Goal: Task Accomplishment & Management: Complete application form

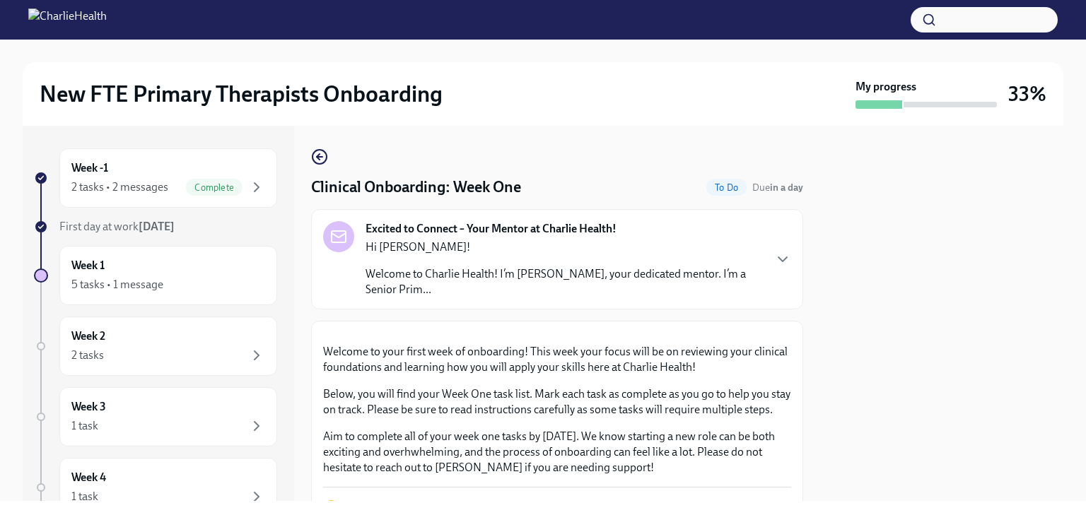
scroll to position [2050, 0]
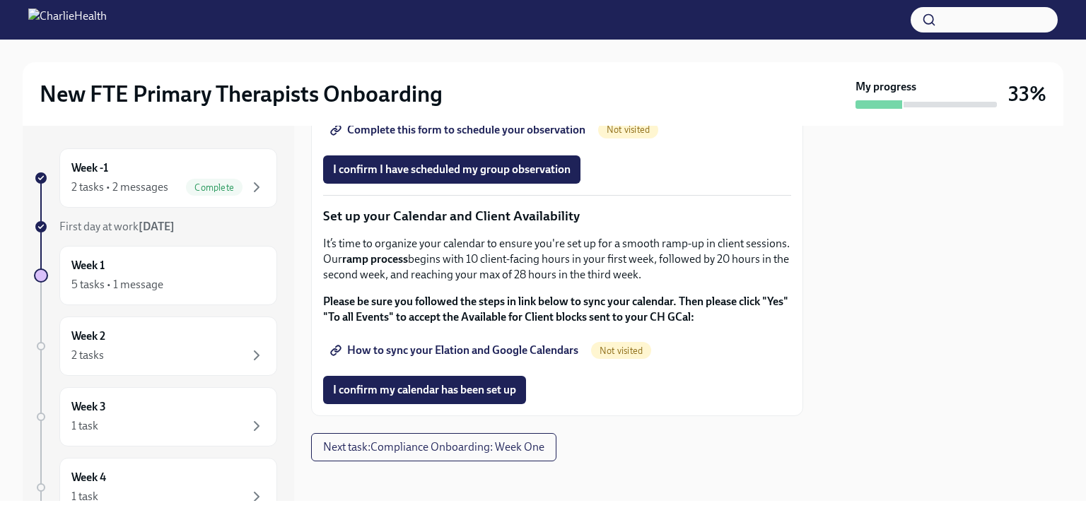
click at [478, 137] on span "Complete this form to schedule your observation" at bounding box center [459, 130] width 252 height 14
click at [503, 184] on button "I confirm I have scheduled my group observation" at bounding box center [451, 169] width 257 height 28
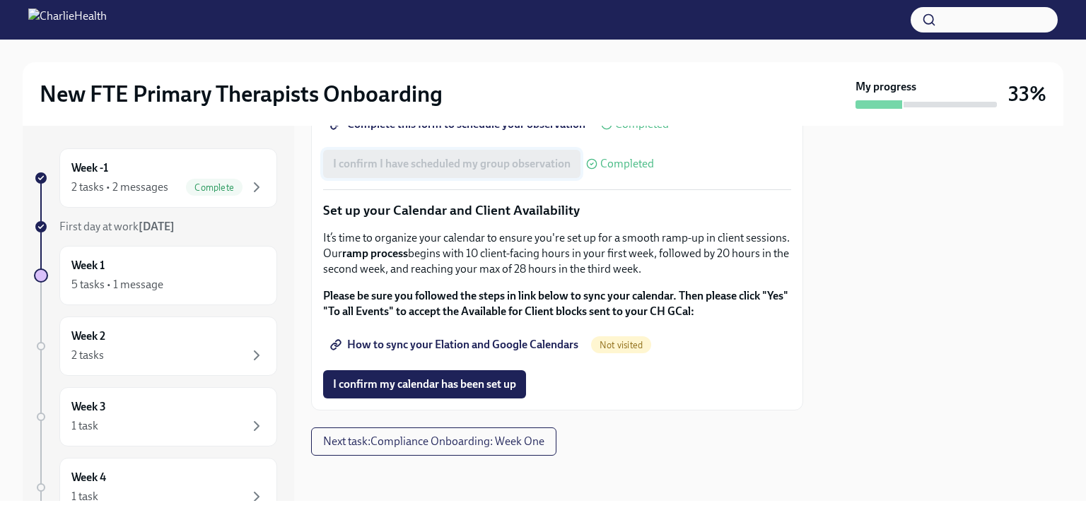
scroll to position [2284, 0]
click at [492, 347] on span "How to sync your Elation and Google Calendars" at bounding box center [455, 345] width 245 height 14
click at [471, 385] on span "I confirm my calendar has been set up" at bounding box center [424, 384] width 183 height 14
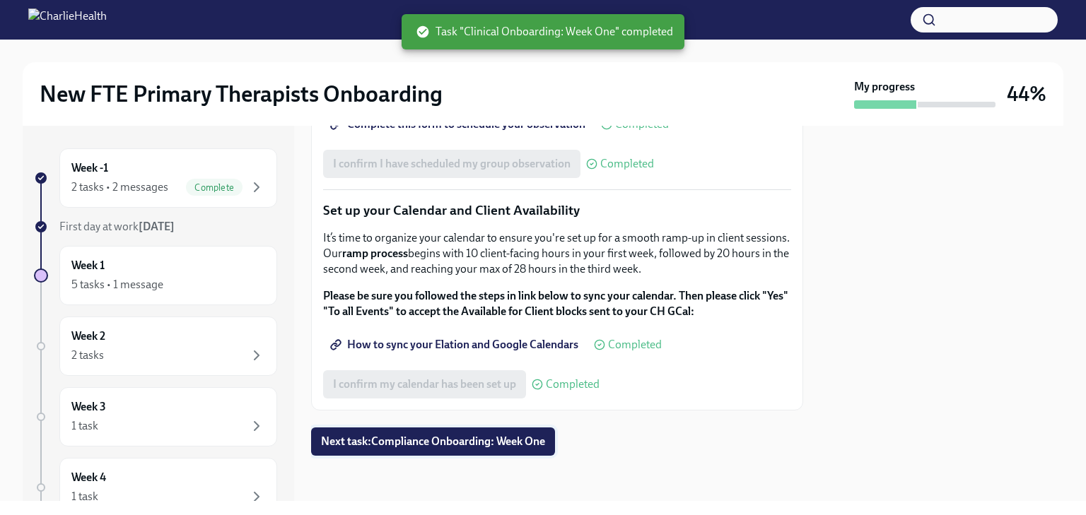
click at [519, 448] on span "Next task : Compliance Onboarding: Week One" at bounding box center [433, 442] width 224 height 14
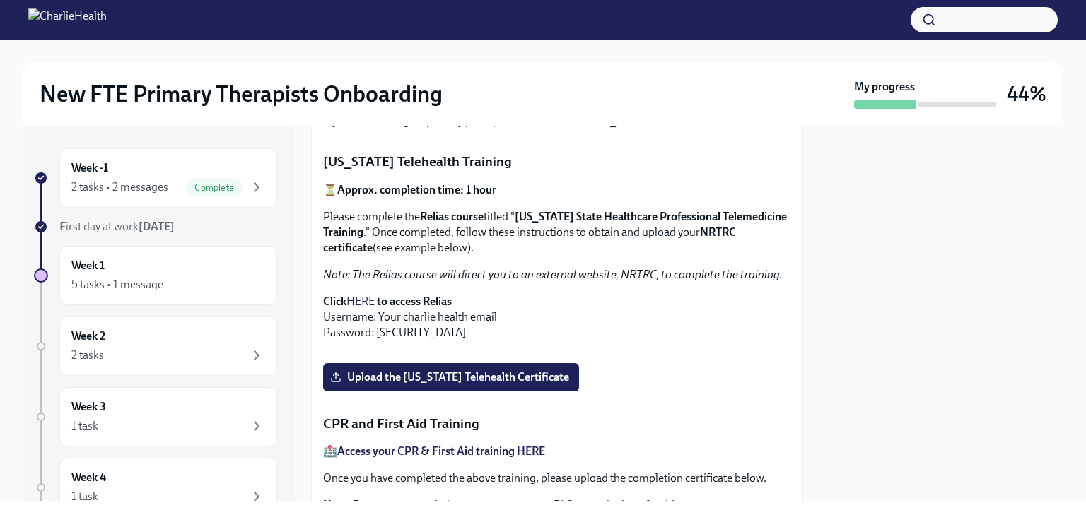
scroll to position [283, 0]
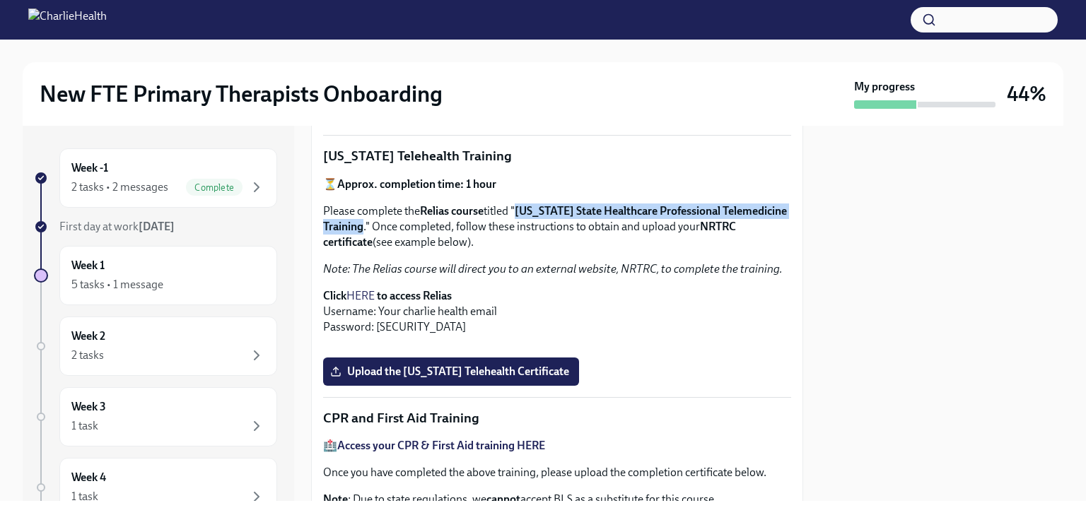
drag, startPoint x: 521, startPoint y: 209, endPoint x: 428, endPoint y: 228, distance: 95.2
click at [428, 228] on strong "[US_STATE] State Healthcare Professional Telemedicine Training" at bounding box center [555, 218] width 464 height 29
copy strong "[US_STATE] State Healthcare Professional Telemedicine Training"
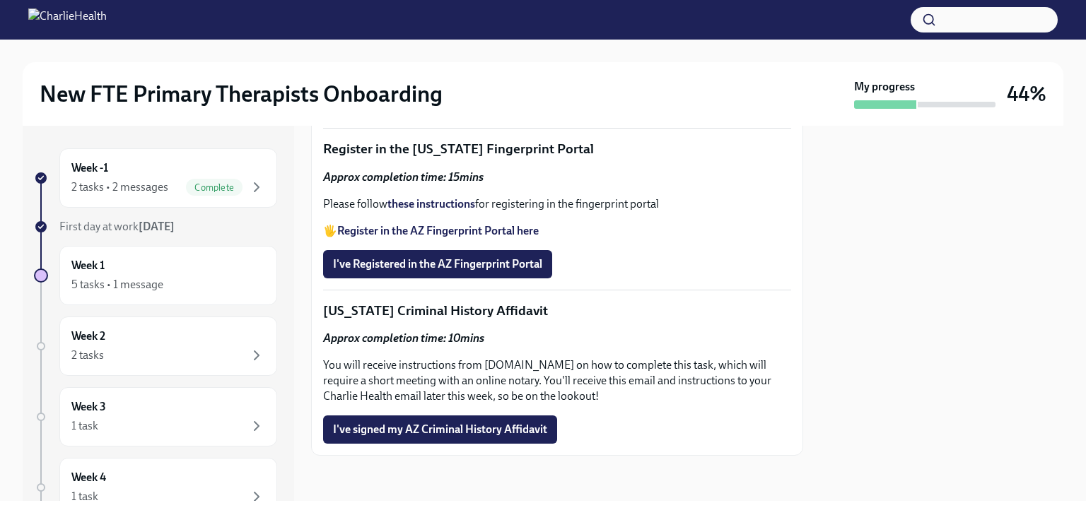
scroll to position [1870, 0]
click at [89, 280] on div "5 tasks • 1 message" at bounding box center [117, 285] width 92 height 16
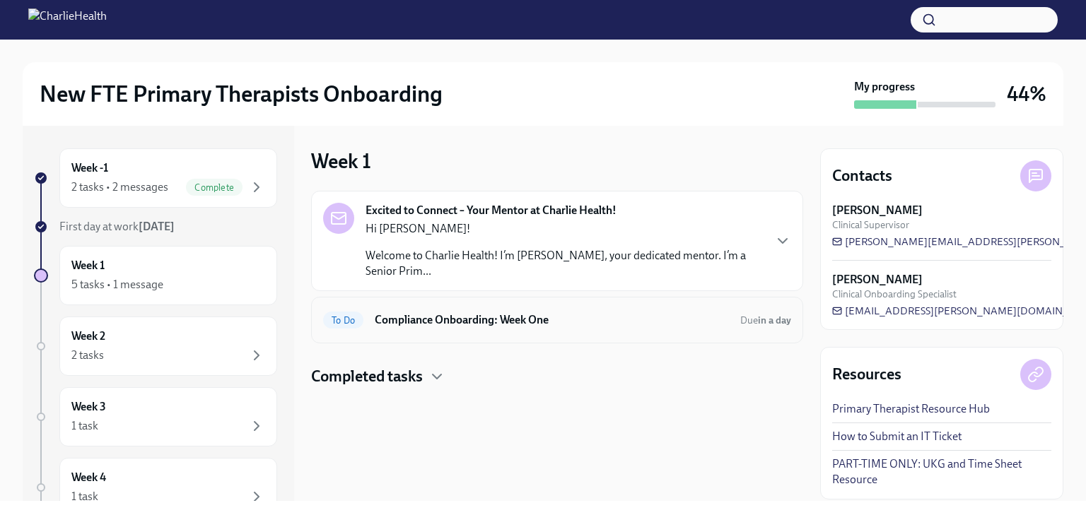
click at [447, 330] on div "To Do Compliance Onboarding: Week One Due in a day" at bounding box center [557, 320] width 468 height 23
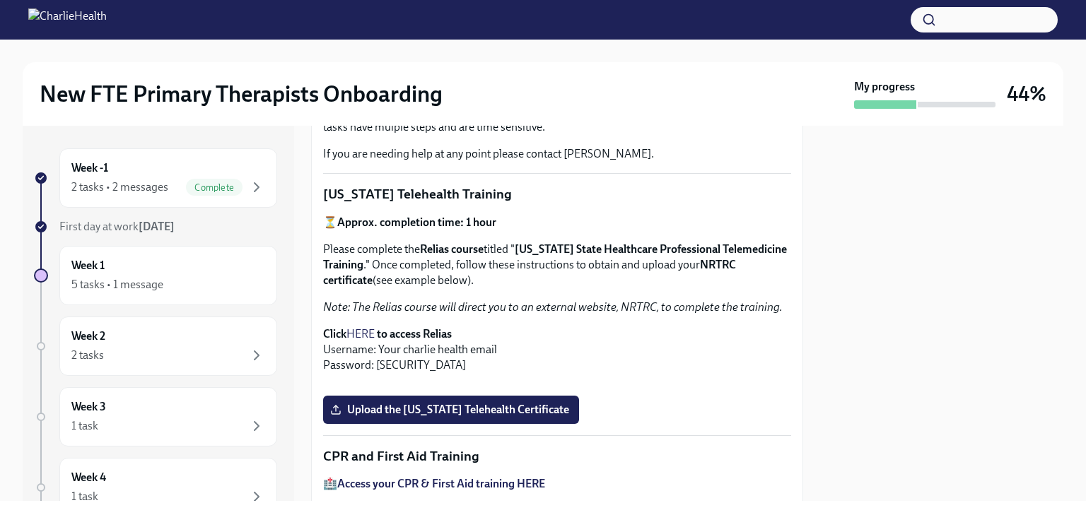
scroll to position [33, 0]
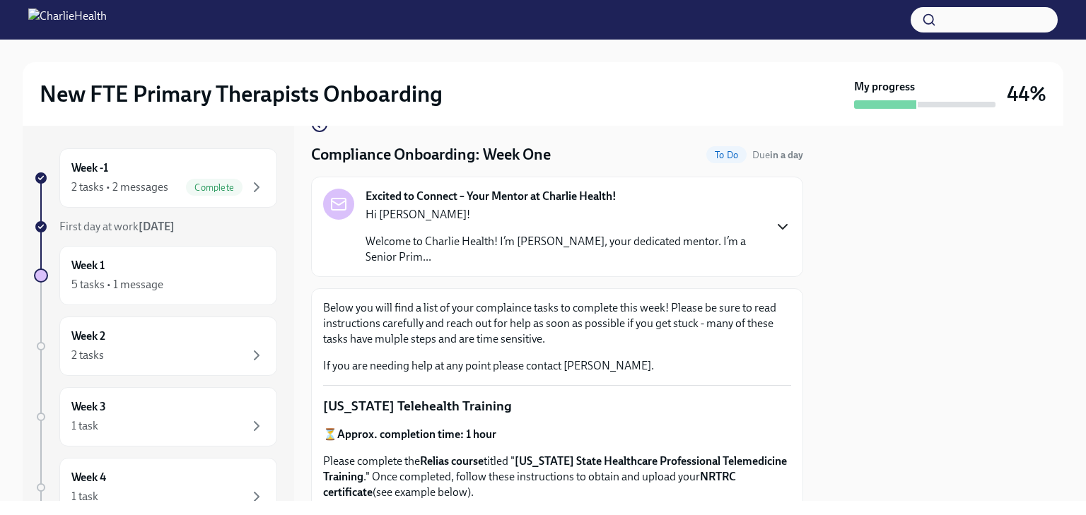
click at [774, 229] on icon "button" at bounding box center [782, 226] width 17 height 17
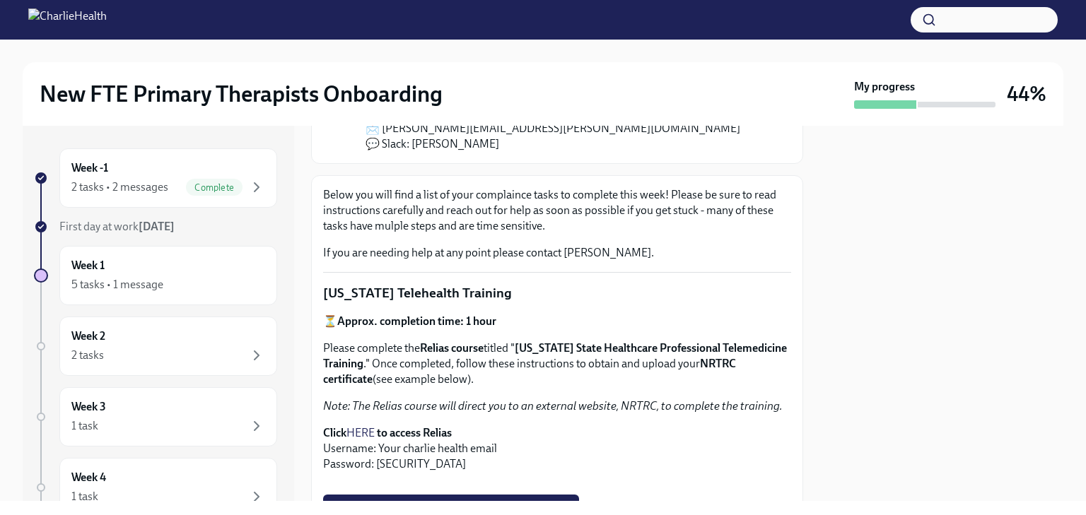
scroll to position [386, 0]
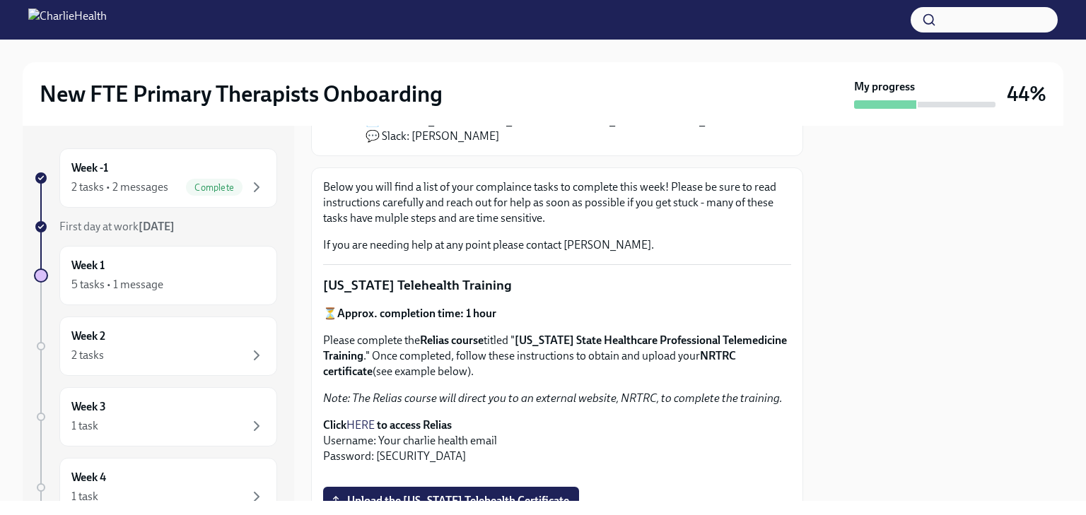
click at [359, 427] on link "HERE" at bounding box center [360, 424] width 28 height 13
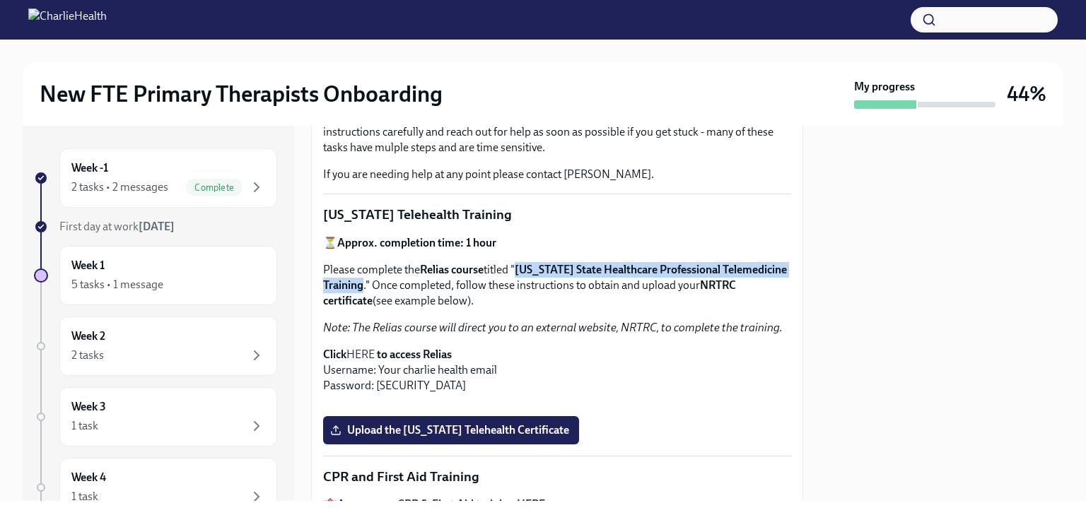
drag, startPoint x: 525, startPoint y: 269, endPoint x: 430, endPoint y: 289, distance: 96.9
click at [430, 289] on p "Please complete the Relias course titled " [US_STATE] State Healthcare Professi…" at bounding box center [557, 285] width 468 height 47
copy strong "[US_STATE] State Healthcare Professional Telemedicine Training"
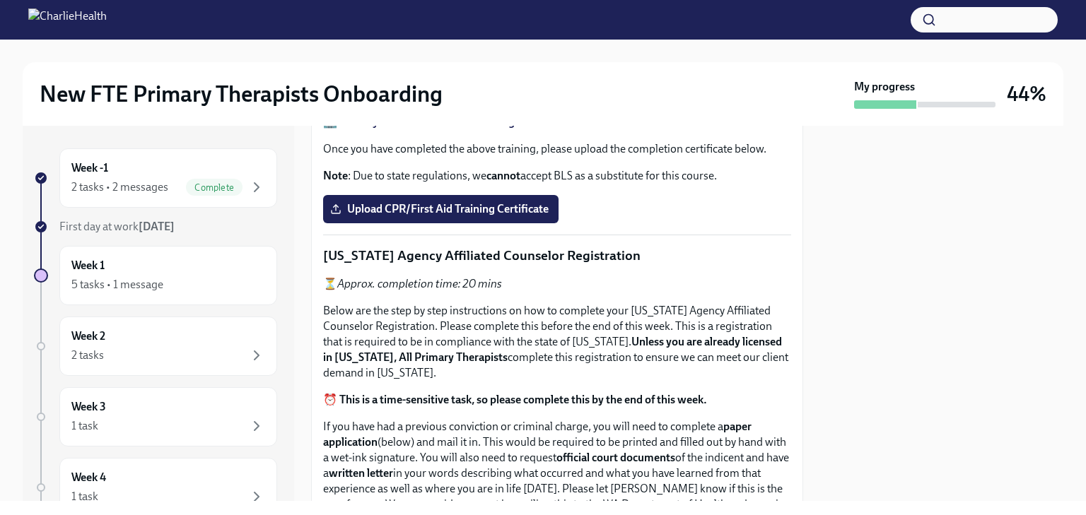
scroll to position [881, 0]
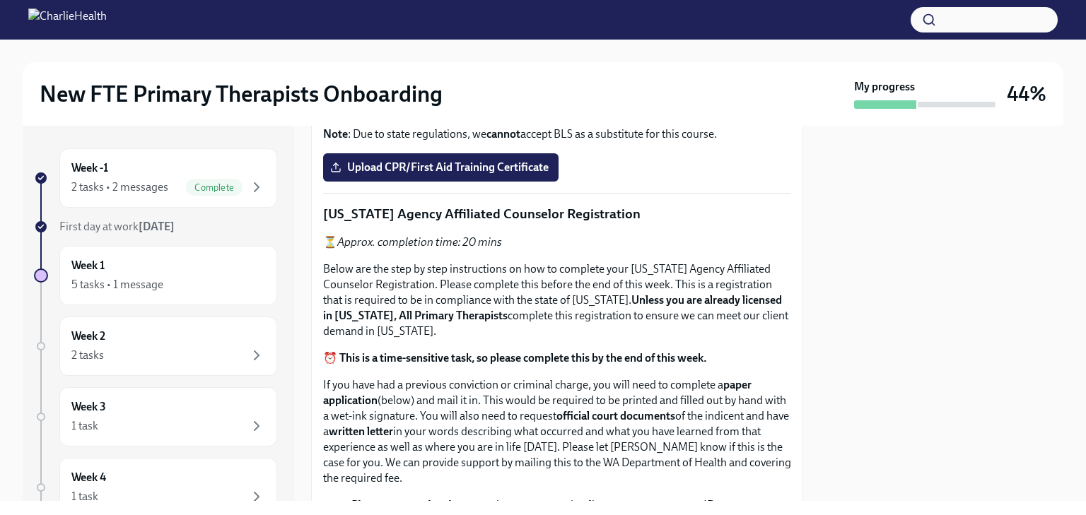
click at [493, 13] on span "Upload the [US_STATE] Telehealth Certificate" at bounding box center [451, 6] width 236 height 14
click at [0, 0] on input "Upload the [US_STATE] Telehealth Certificate" at bounding box center [0, 0] width 0 height 0
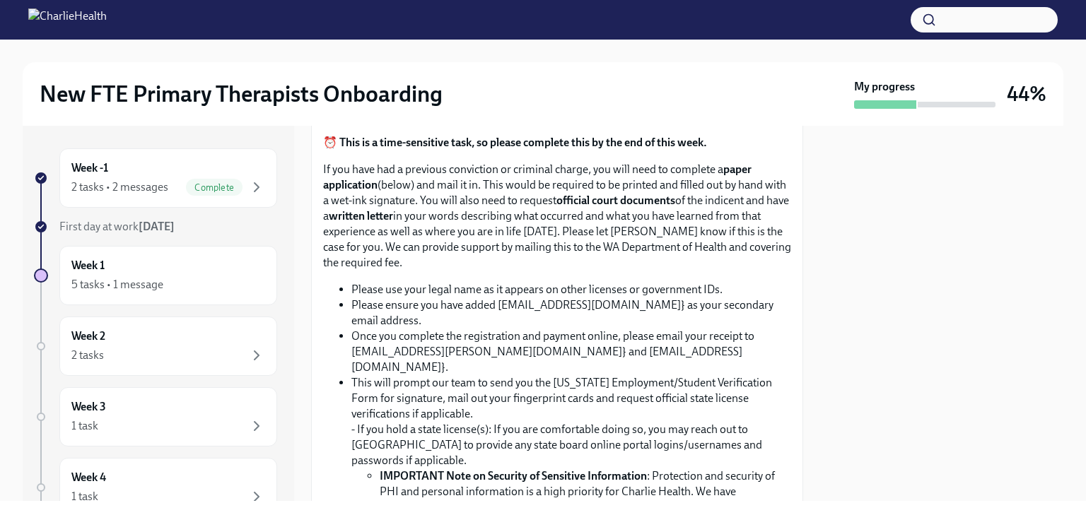
scroll to position [1093, 0]
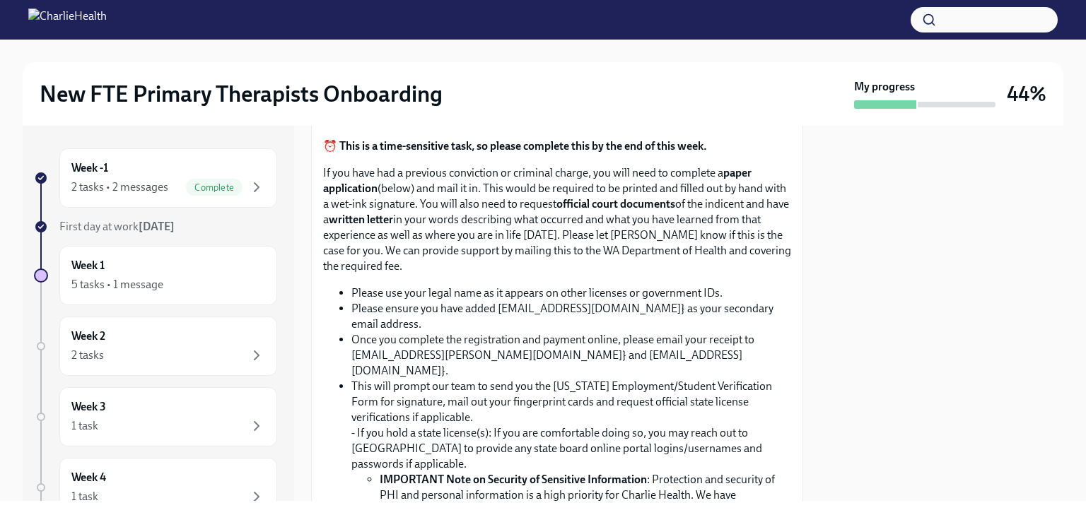
scroll to position [1105, 0]
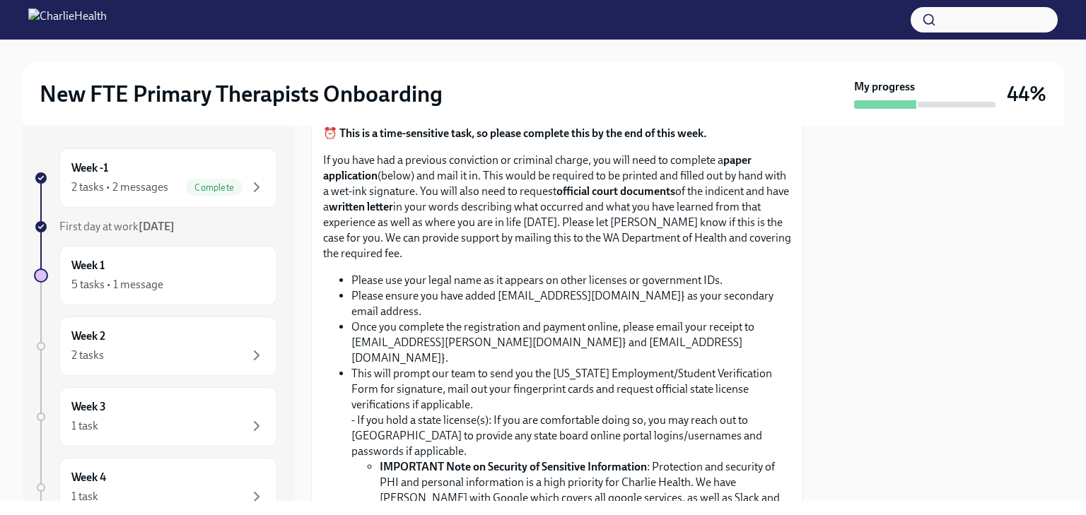
click at [0, 0] on input "Upload CPR/First Aid Training Certificate" at bounding box center [0, 0] width 0 height 0
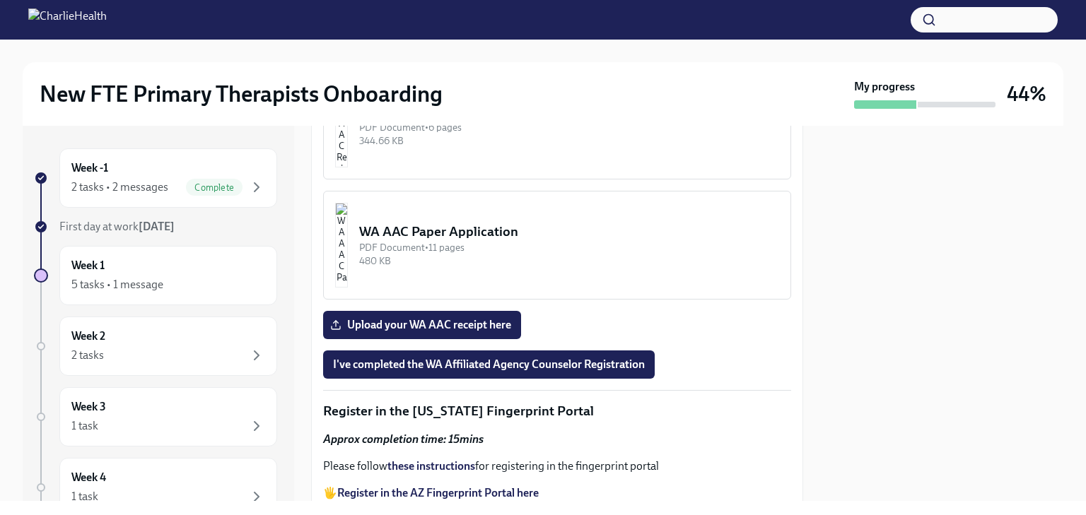
scroll to position [1749, 0]
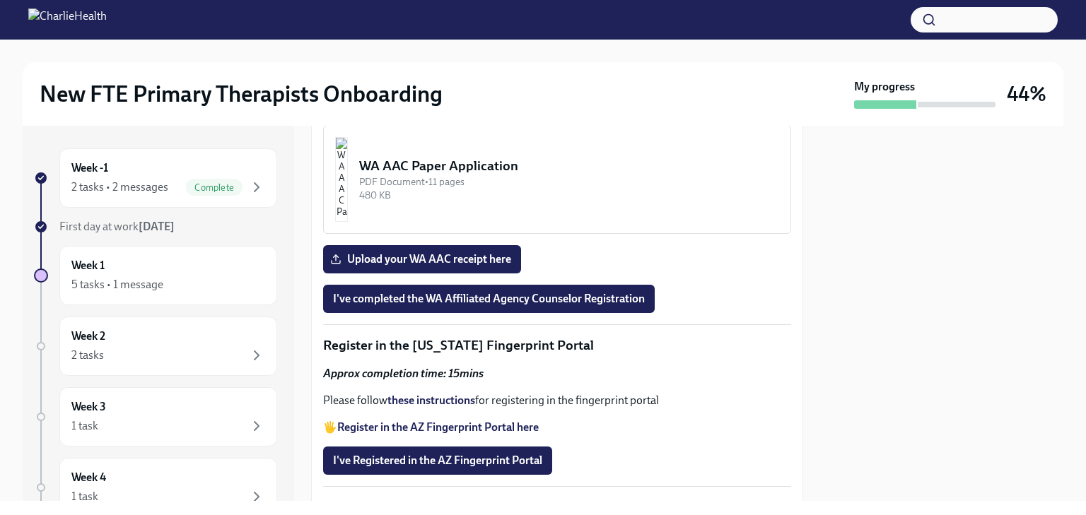
click at [428, 55] on div "WA AAC Registration Instructions" at bounding box center [569, 46] width 420 height 18
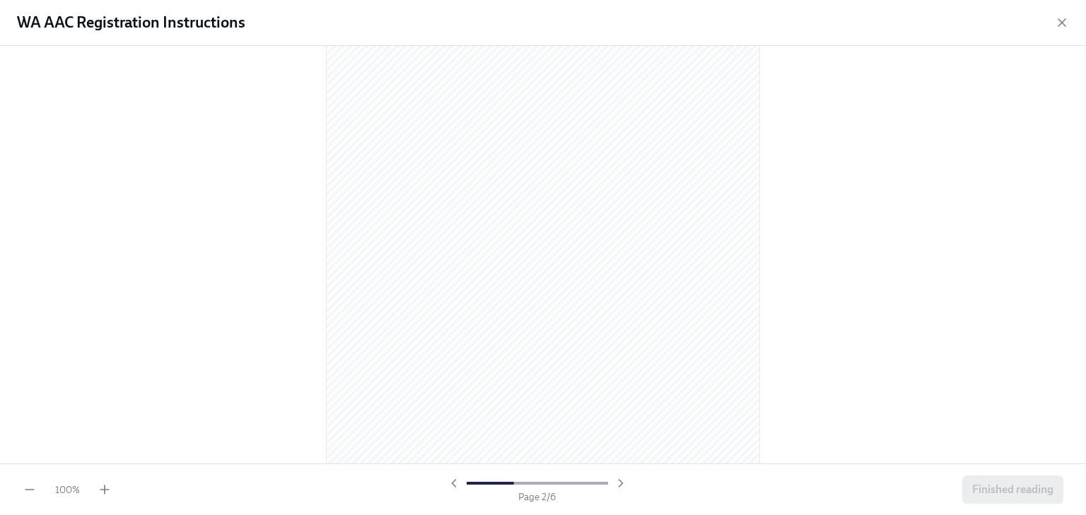
scroll to position [0, 0]
click at [1060, 24] on icon "button" at bounding box center [1061, 22] width 7 height 7
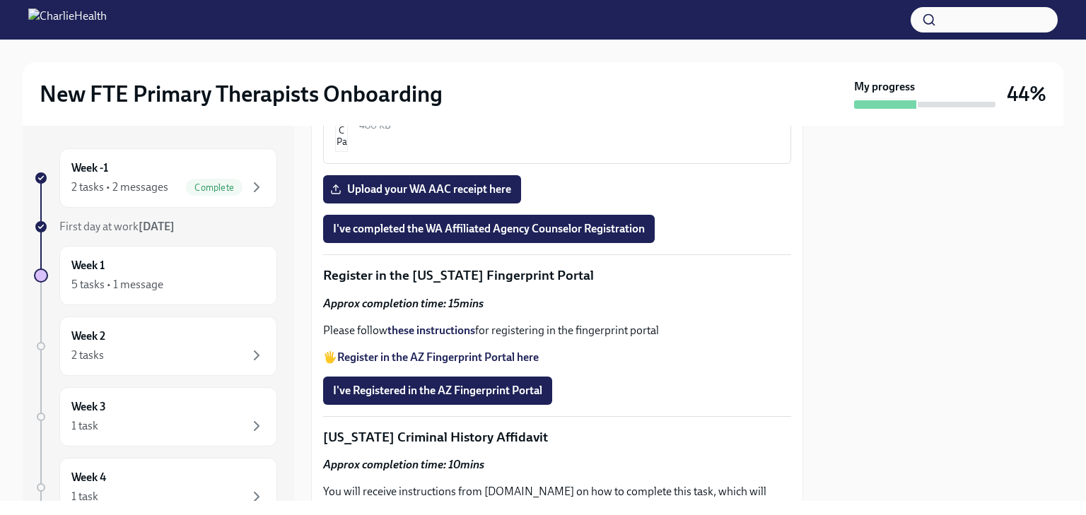
scroll to position [1961, 0]
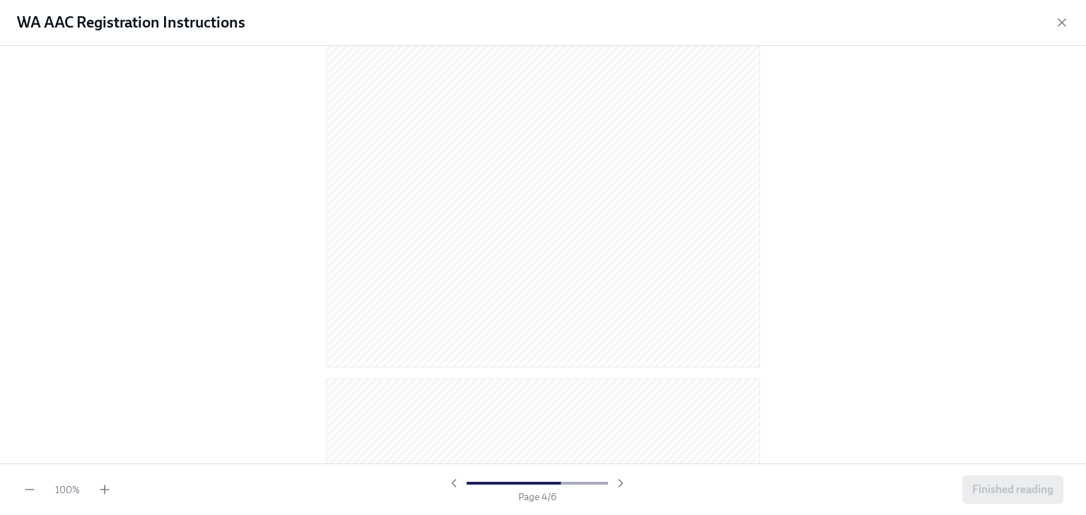
scroll to position [2403, 0]
click at [1062, 18] on icon "button" at bounding box center [1062, 23] width 14 height 14
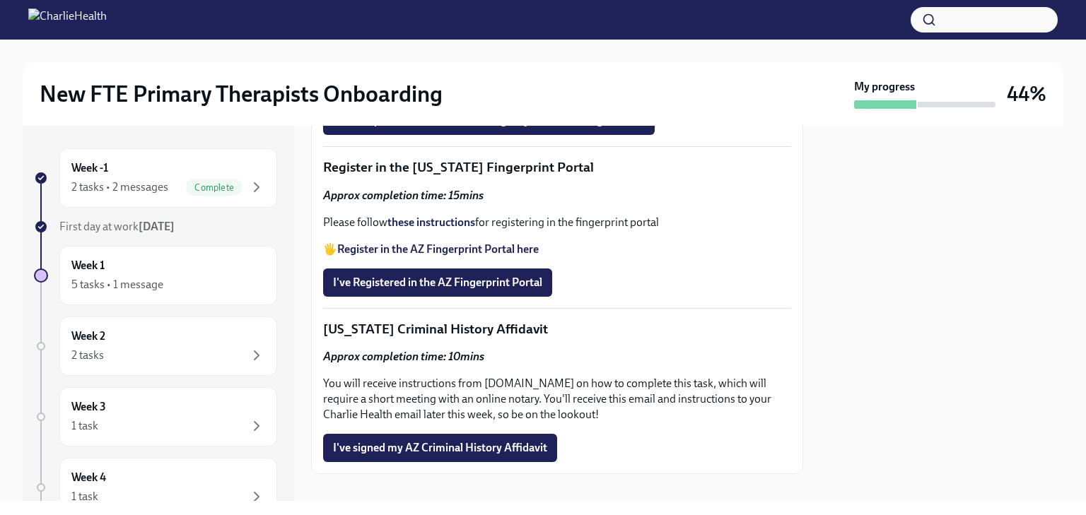
click at [487, 11] on div "PDF Document • 11 pages" at bounding box center [569, 3] width 420 height 13
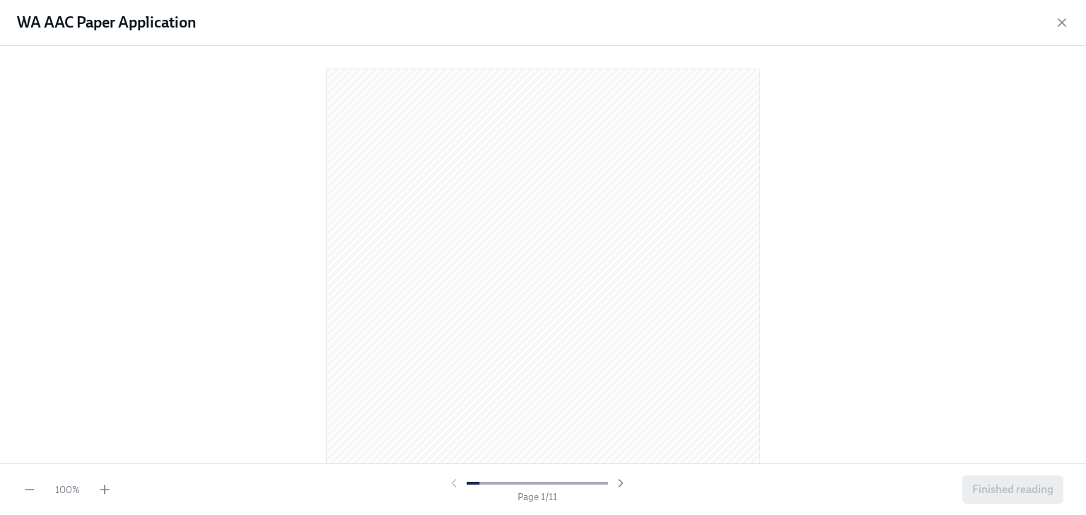
scroll to position [283, 0]
click at [1062, 26] on icon "button" at bounding box center [1062, 23] width 14 height 14
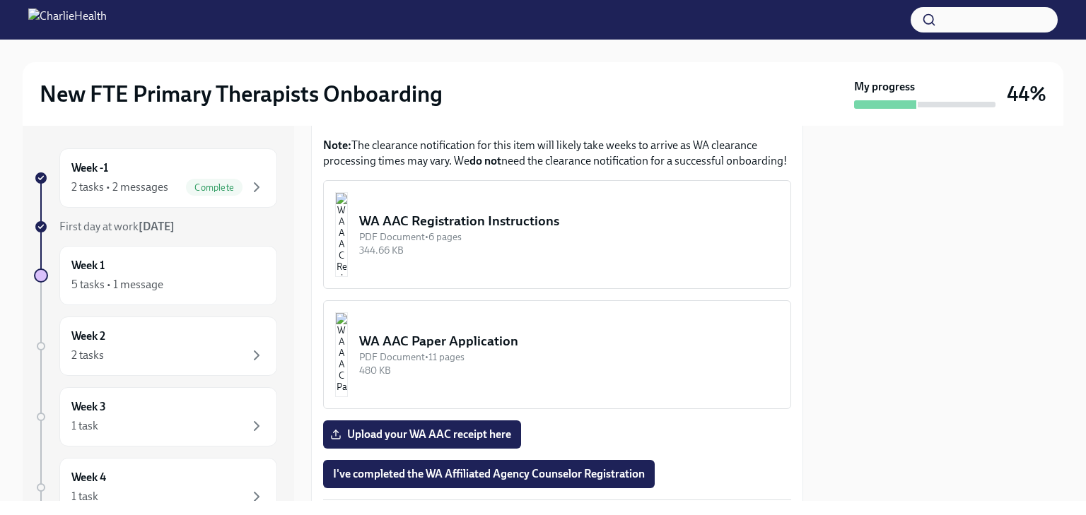
scroll to position [1857, 0]
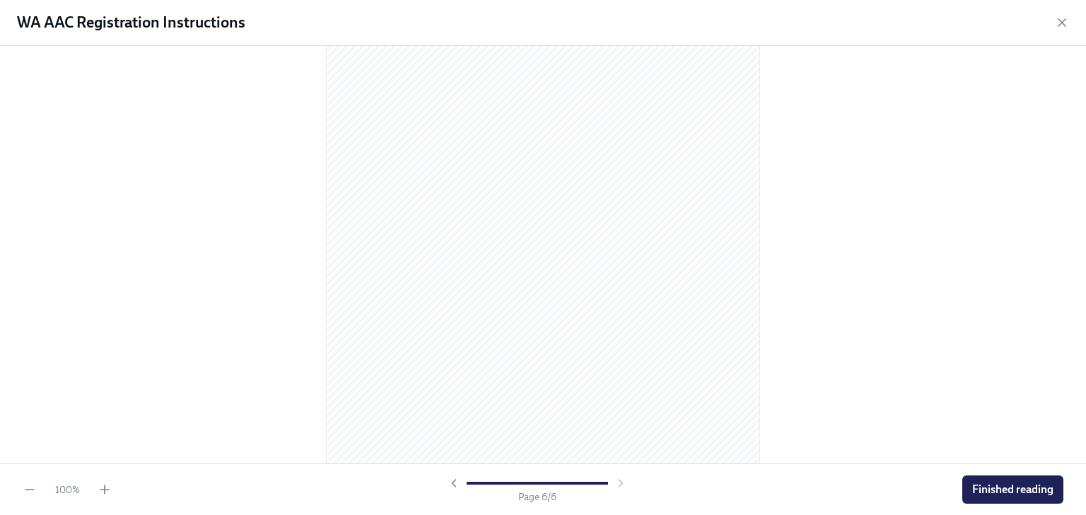
scroll to position [3027, 0]
click at [1016, 480] on button "Finished reading" at bounding box center [1012, 490] width 101 height 28
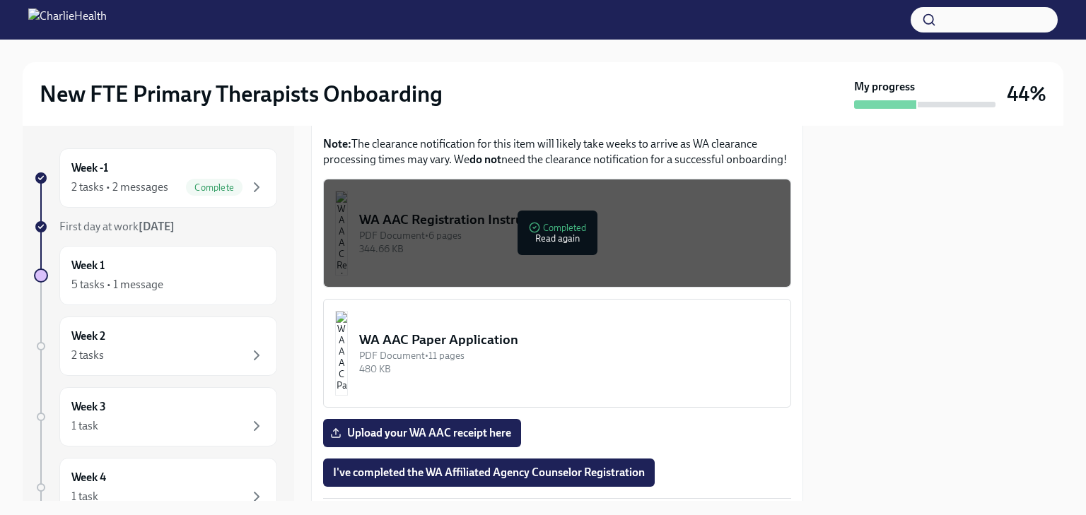
scroll to position [1484, 0]
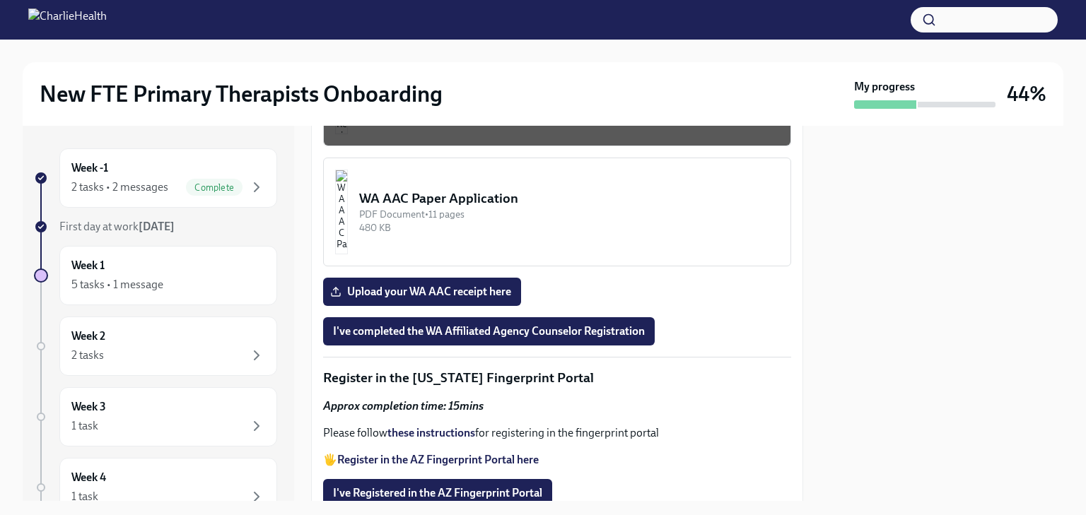
click at [594, 101] on div "PDF Document • 6 pages" at bounding box center [569, 94] width 420 height 13
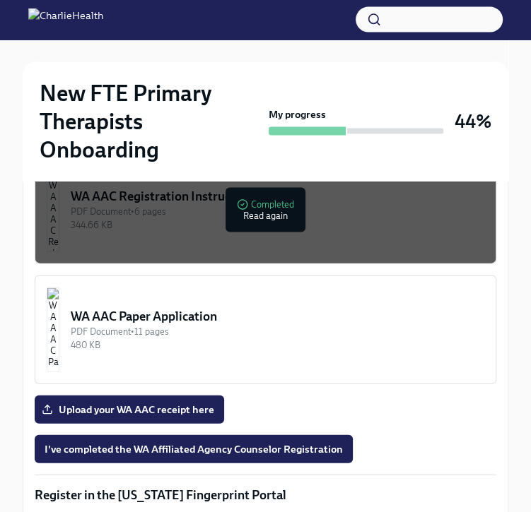
scroll to position [1343, 0]
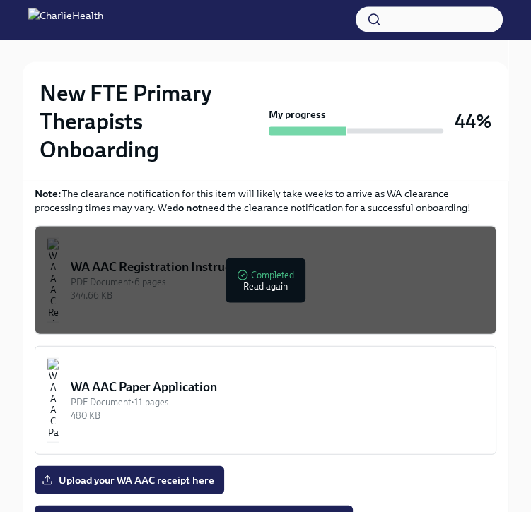
drag, startPoint x: 230, startPoint y: 277, endPoint x: 65, endPoint y: 283, distance: 165.5
drag, startPoint x: 104, startPoint y: 275, endPoint x: 179, endPoint y: 241, distance: 82.2
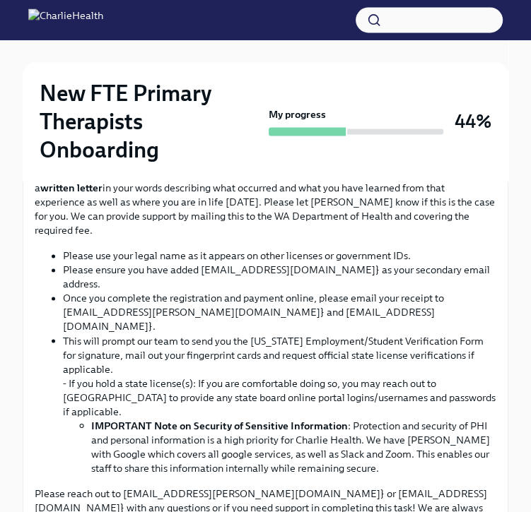
scroll to position [1343, 0]
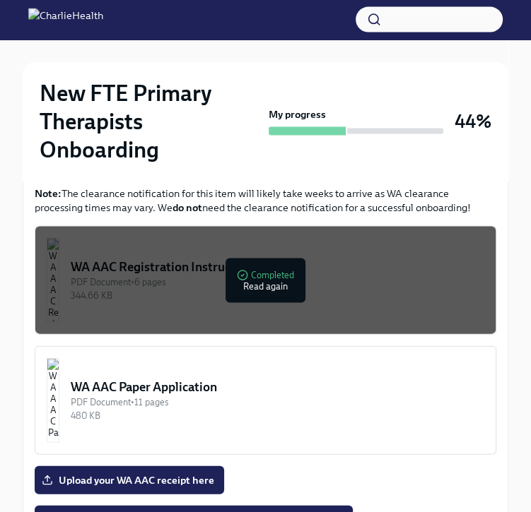
drag, startPoint x: 344, startPoint y: 237, endPoint x: 203, endPoint y: 240, distance: 140.7
copy li "[EMAIL_ADDRESS][DOMAIN_NAME]"
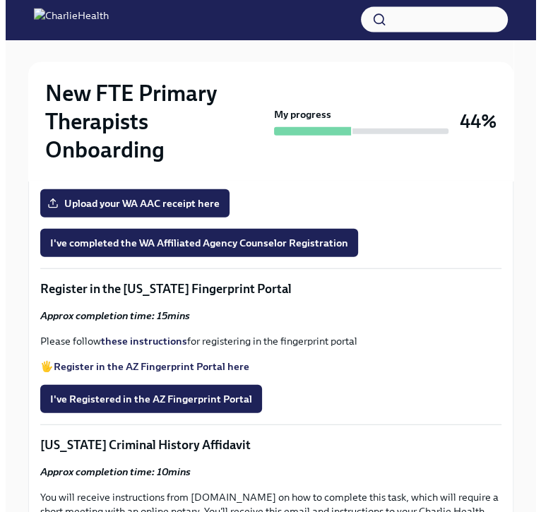
scroll to position [1626, 0]
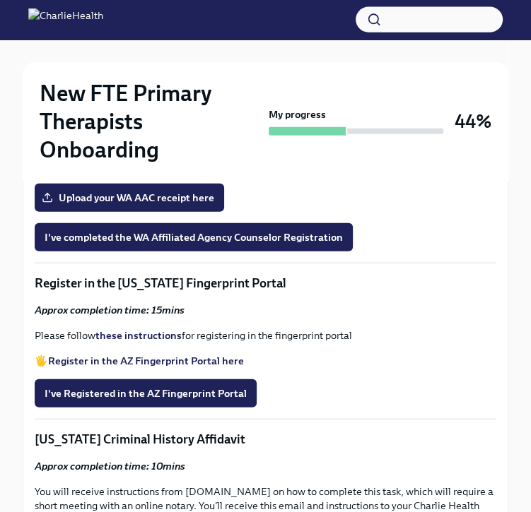
click at [327, 20] on div "344.66 KB" at bounding box center [277, 12] width 413 height 13
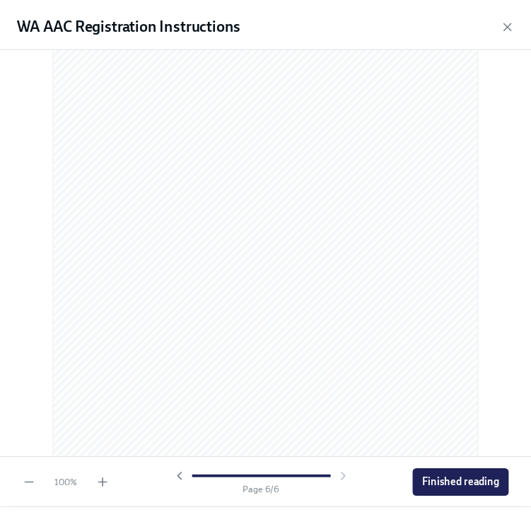
scroll to position [3030, 0]
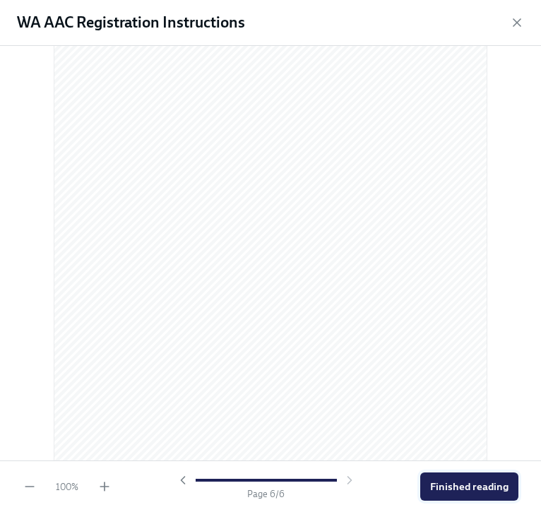
click at [466, 488] on span "Finished reading" at bounding box center [469, 487] width 78 height 14
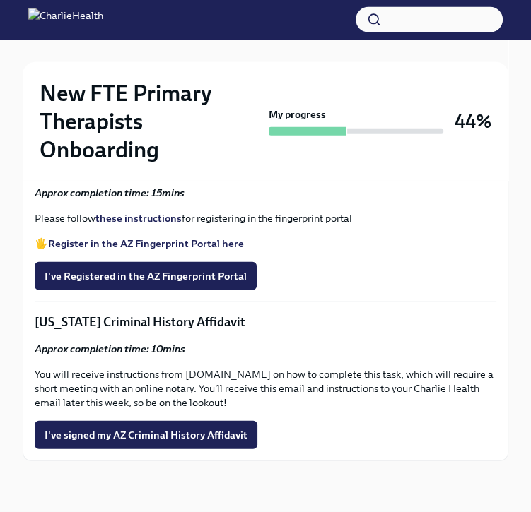
scroll to position [1838, 0]
click at [86, 95] on label "Upload your WA AAC receipt here" at bounding box center [129, 80] width 189 height 28
click at [0, 0] on input "Upload your WA AAC receipt here" at bounding box center [0, 0] width 0 height 0
click at [181, 241] on strong "Register in the AZ Fingerprint Portal here" at bounding box center [146, 243] width 196 height 13
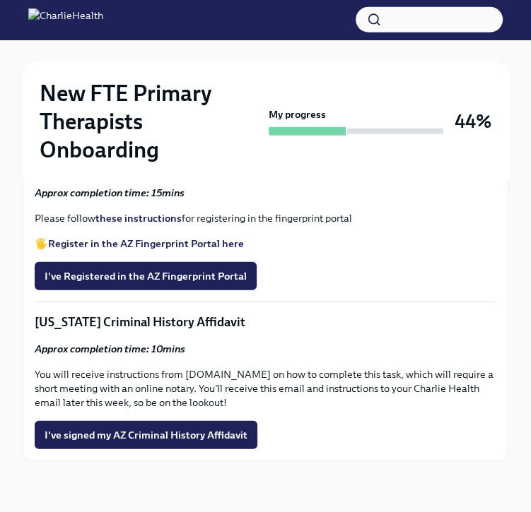
click at [145, 219] on strong "these instructions" at bounding box center [138, 218] width 86 height 13
click at [163, 271] on span "I've Registered in the AZ Fingerprint Portal" at bounding box center [146, 276] width 202 height 14
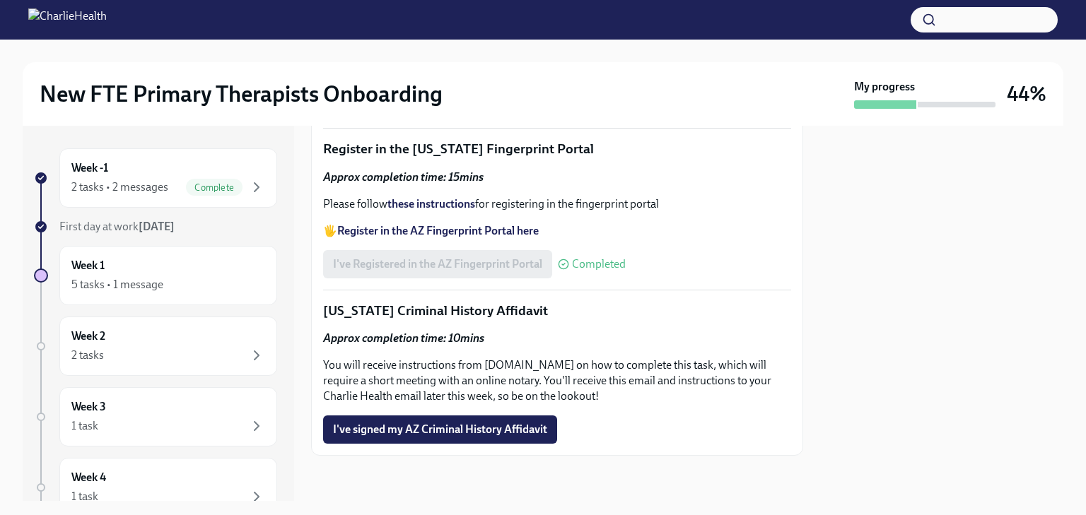
scroll to position [2012, 0]
click at [491, 430] on span "I've signed my AZ Criminal History Affidavit" at bounding box center [440, 430] width 214 height 14
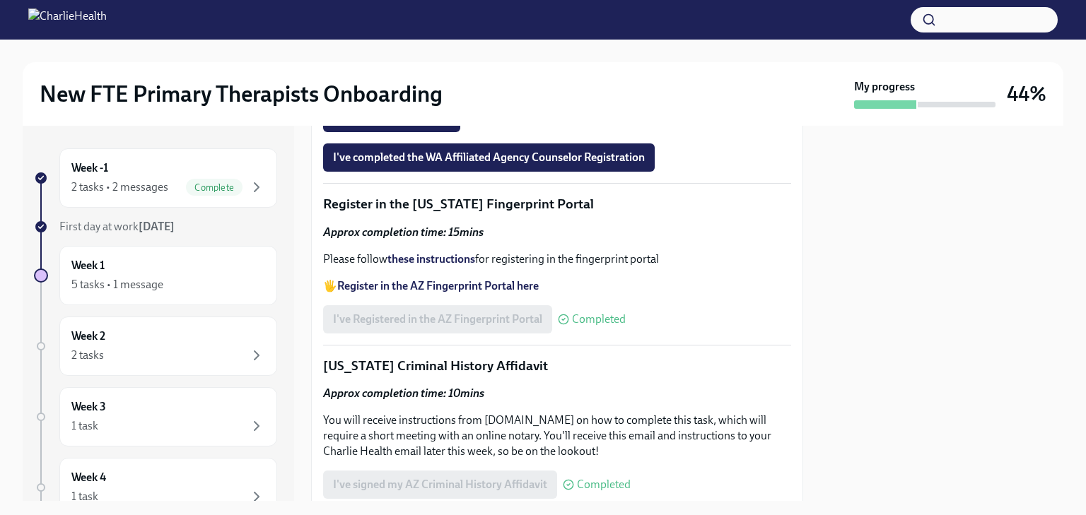
scroll to position [1375, 0]
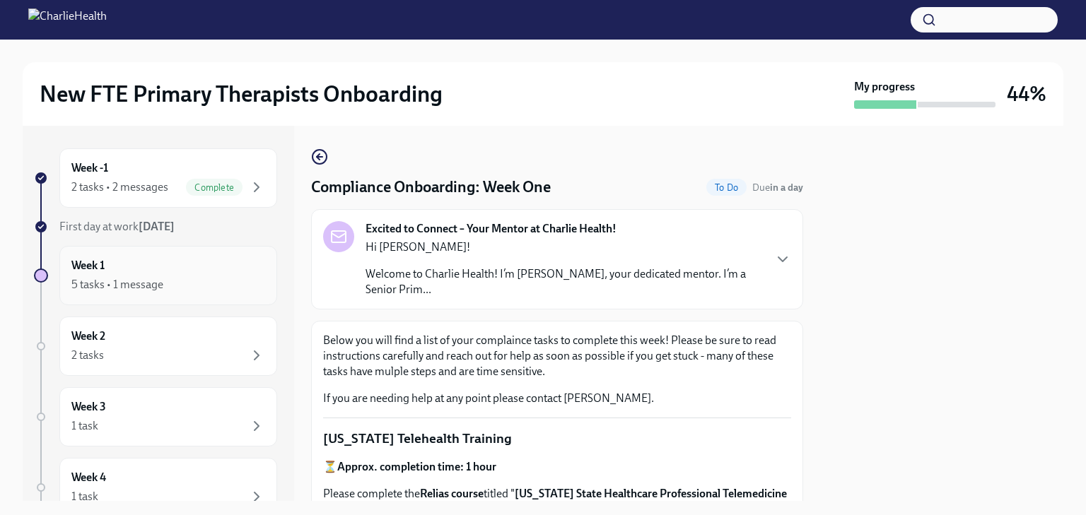
click at [119, 278] on div "5 tasks • 1 message" at bounding box center [117, 285] width 92 height 16
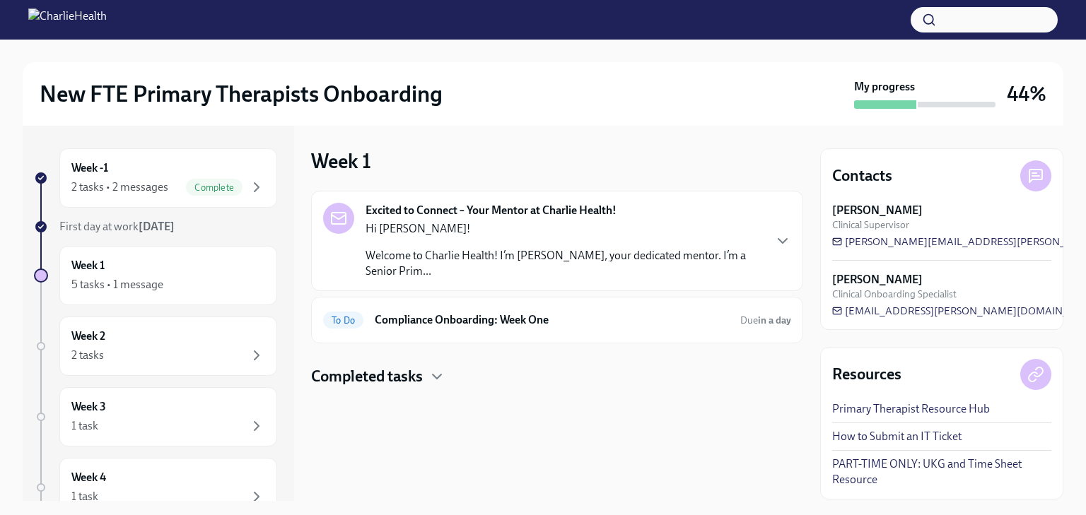
click at [430, 377] on div "Completed tasks" at bounding box center [557, 376] width 492 height 21
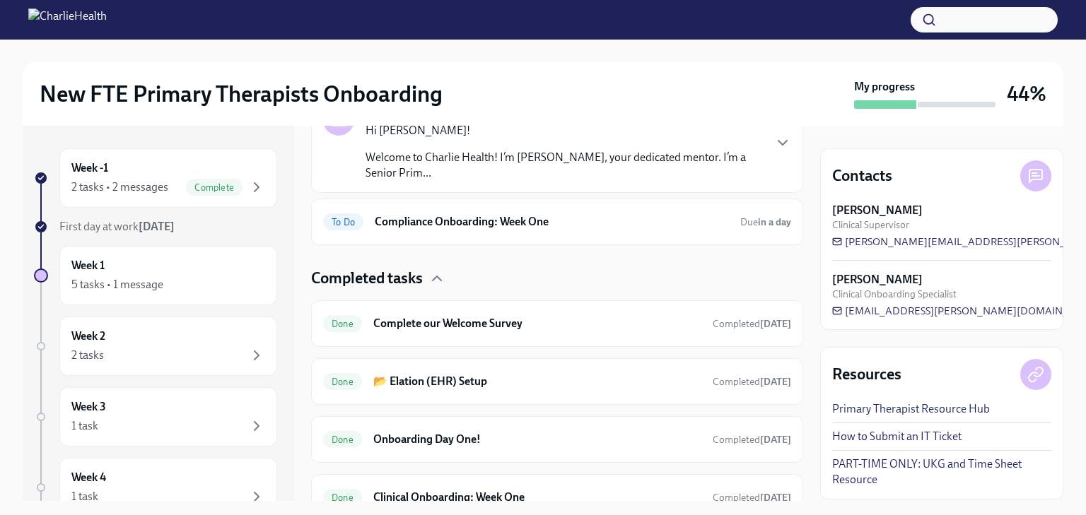
scroll to position [90, 0]
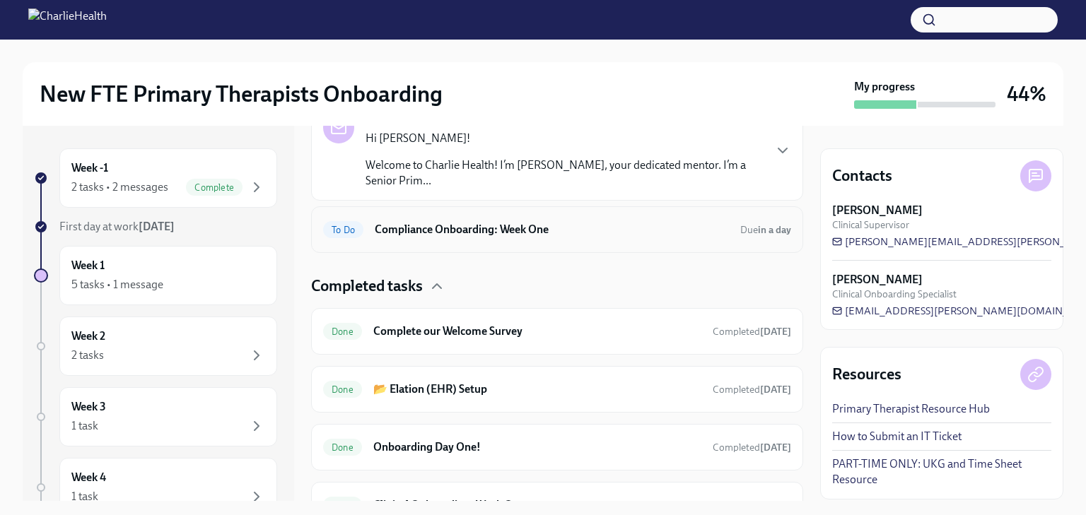
click at [597, 240] on div "To Do Compliance Onboarding: Week One Due in a day" at bounding box center [557, 229] width 468 height 23
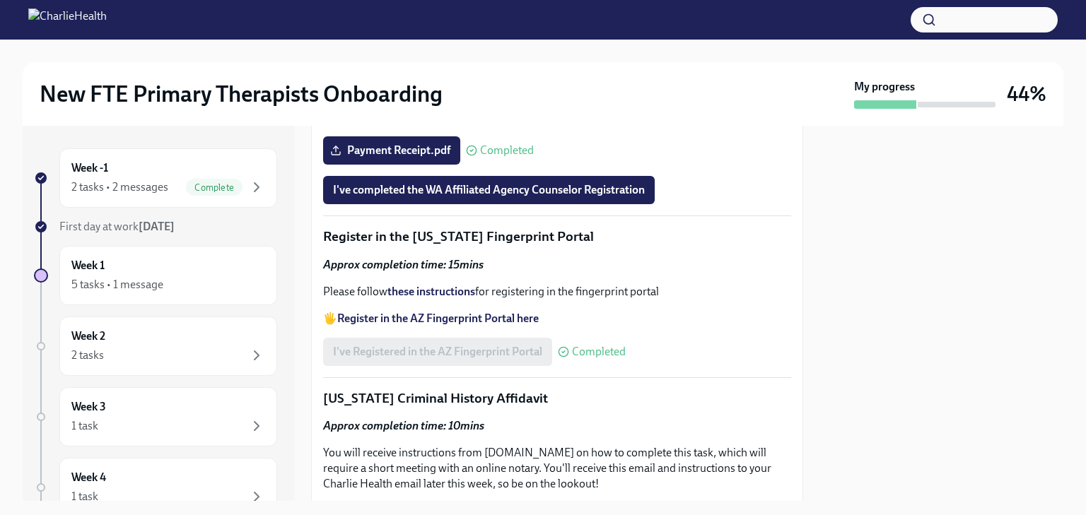
scroll to position [2012, 0]
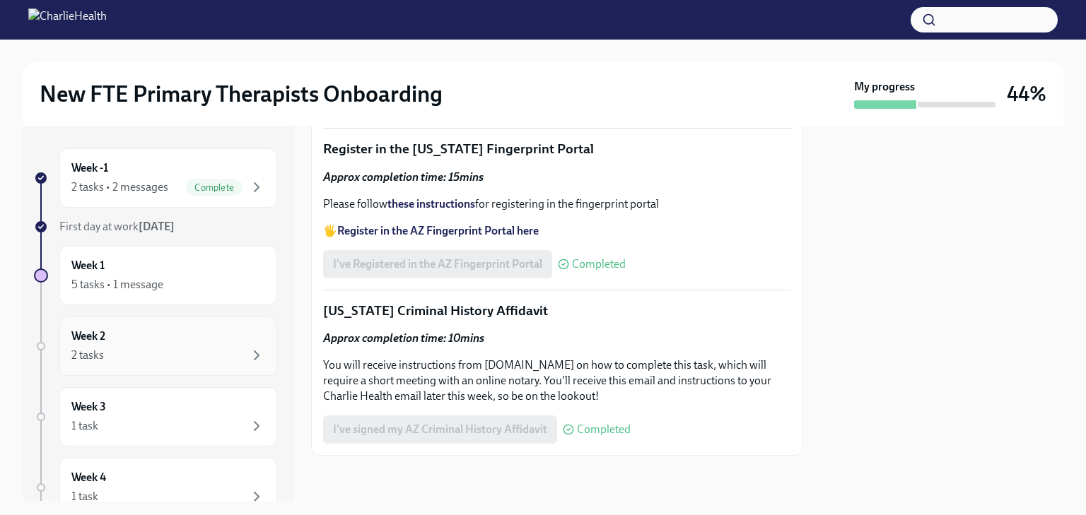
click at [104, 334] on h6 "Week 2" at bounding box center [88, 337] width 34 height 16
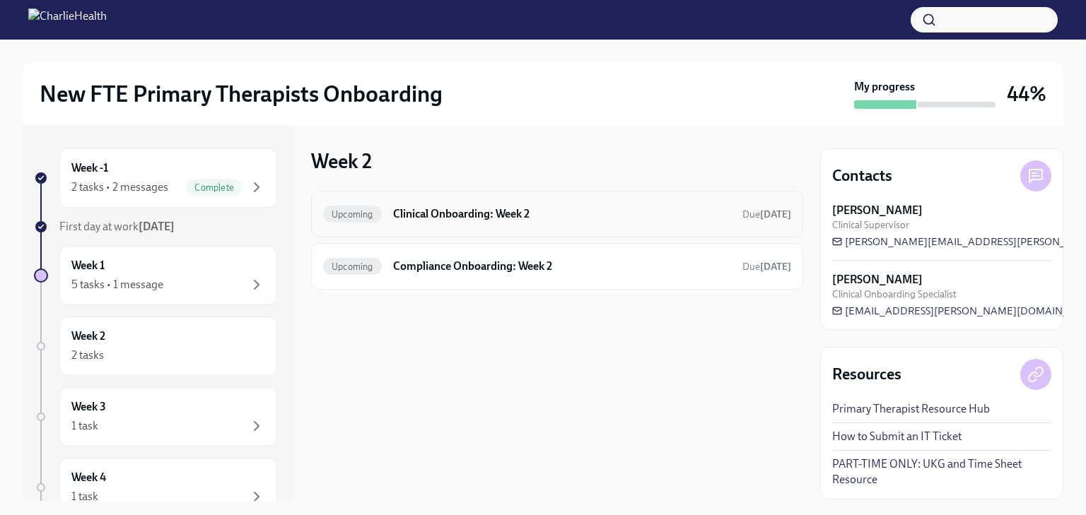
click at [623, 222] on div "Upcoming Clinical Onboarding: Week 2 Due in 7 days" at bounding box center [557, 214] width 468 height 23
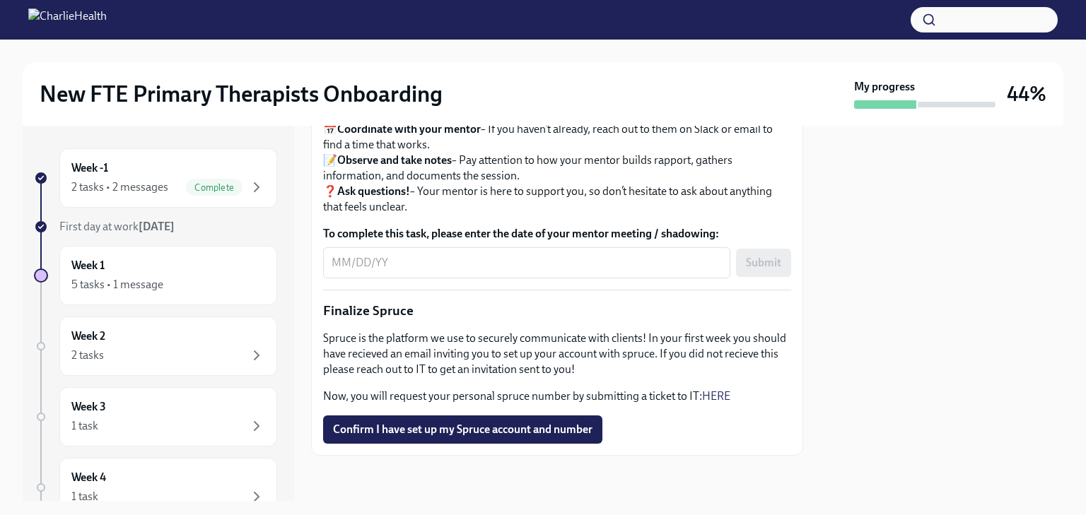
scroll to position [1703, 0]
click at [158, 354] on div "2 tasks" at bounding box center [168, 355] width 194 height 17
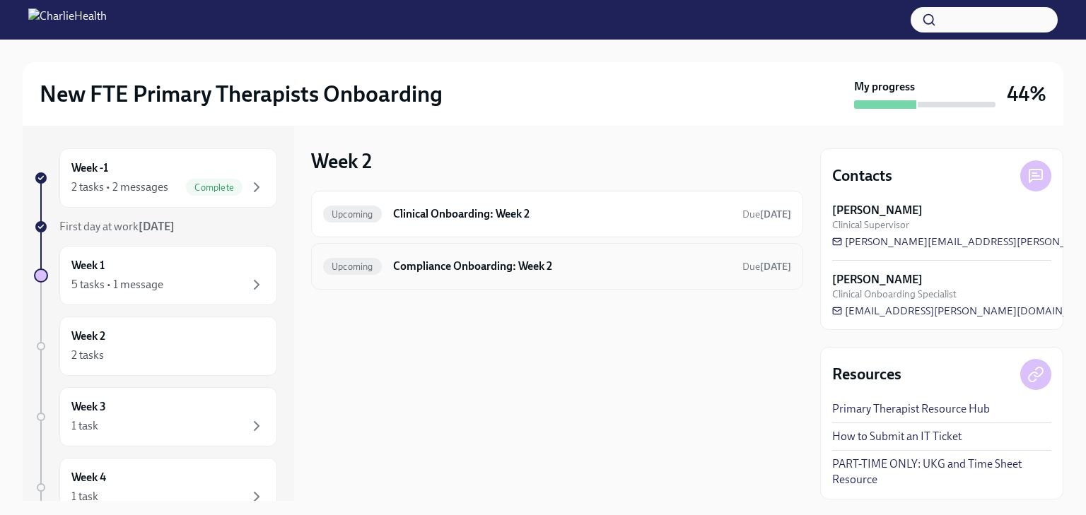
click at [635, 259] on h6 "Compliance Onboarding: Week 2" at bounding box center [562, 267] width 338 height 16
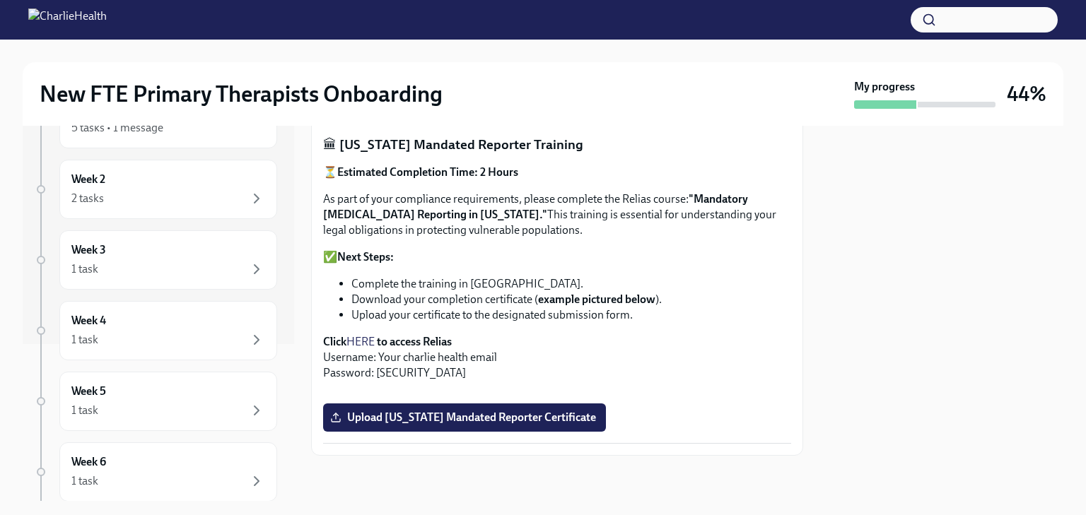
scroll to position [212, 0]
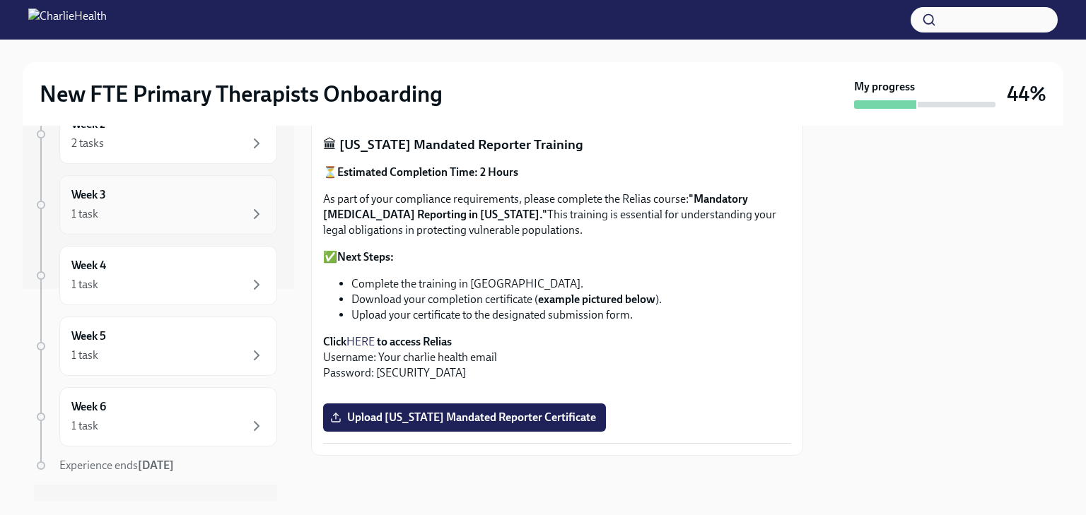
click at [137, 223] on div "Week 3 1 task" at bounding box center [168, 204] width 218 height 59
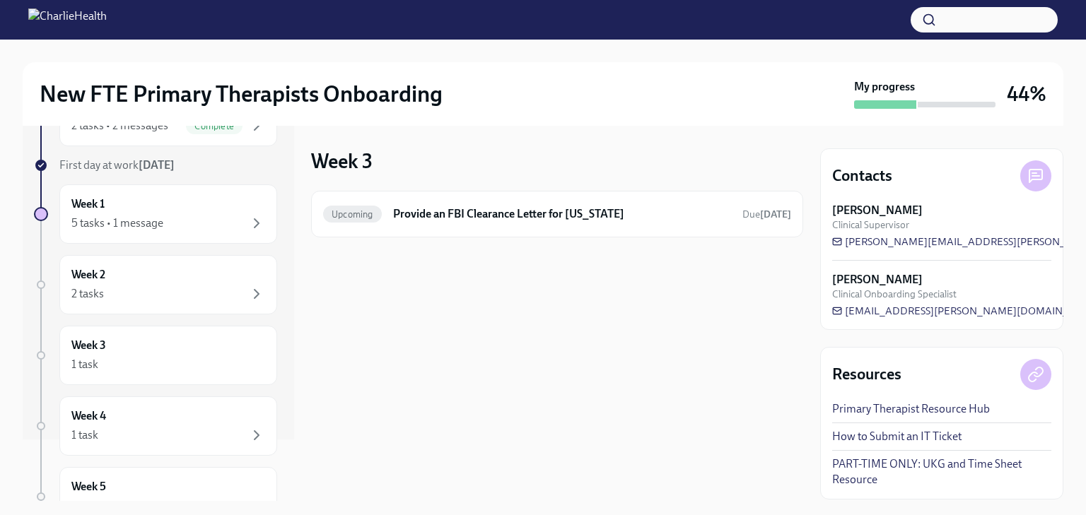
scroll to position [71, 0]
